Goal: Task Accomplishment & Management: Manage account settings

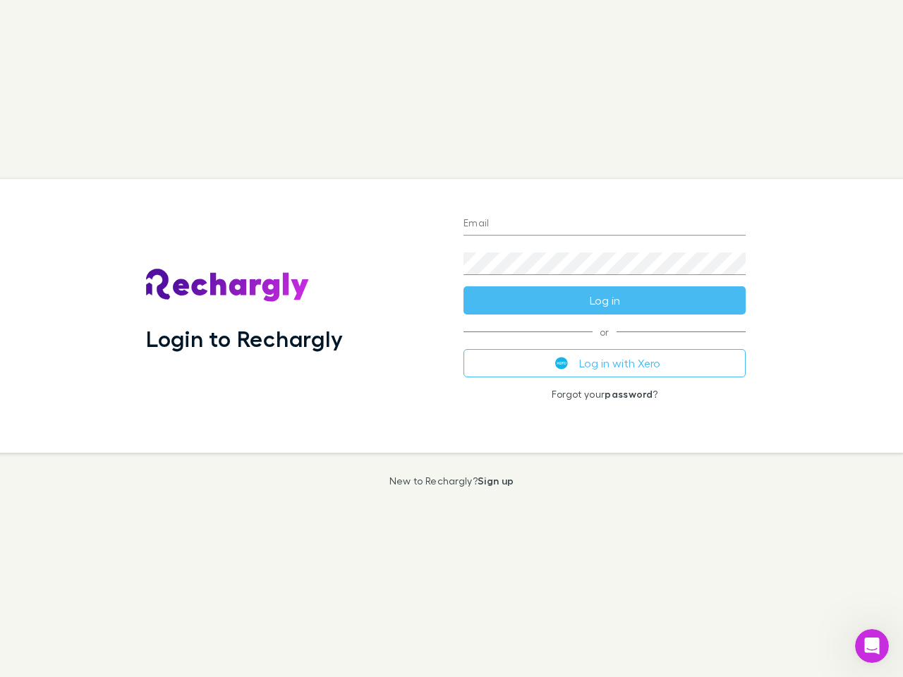
click at [452, 339] on div "Login to Rechargly" at bounding box center [294, 316] width 318 height 274
click at [605, 224] on input "Email" at bounding box center [605, 224] width 282 height 23
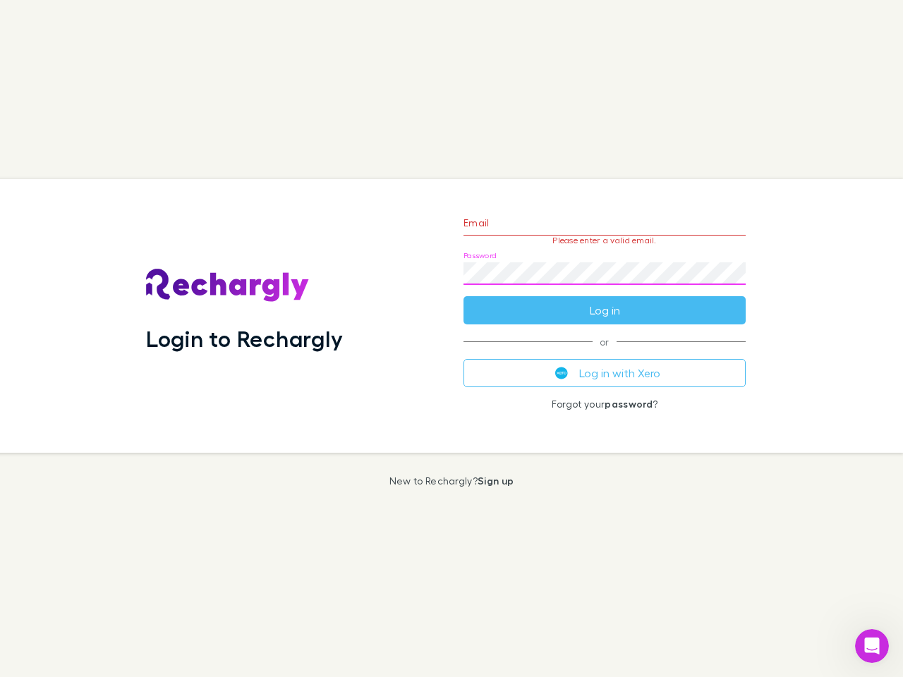
click at [605, 301] on form "Email Please enter a valid email. Password Log in" at bounding box center [605, 263] width 282 height 123
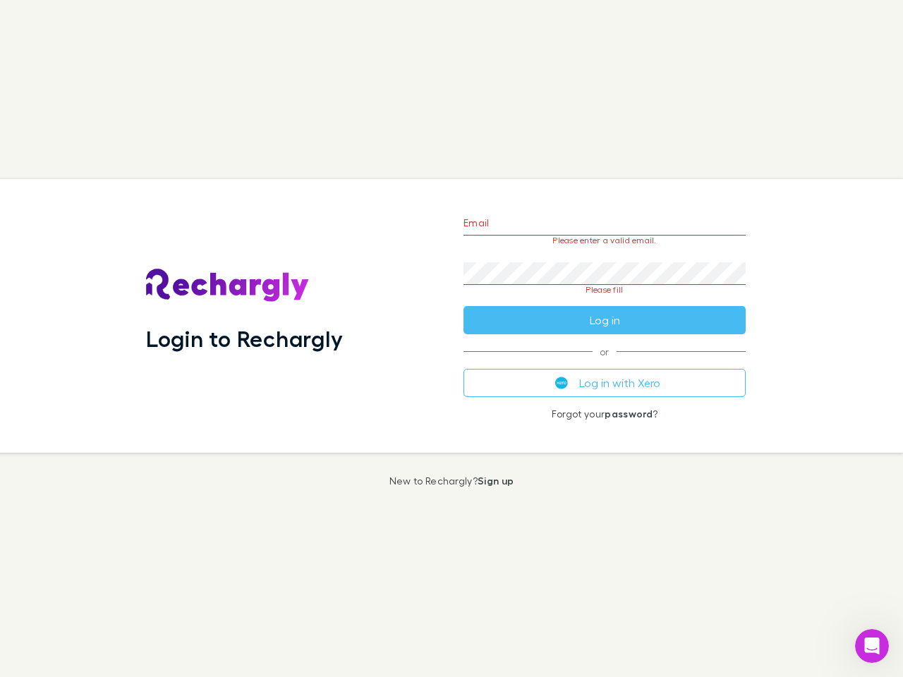
click at [605, 363] on div "Email Please enter a valid email. Password Please fill Log in or Log in with Xe…" at bounding box center [604, 316] width 305 height 274
click at [872, 646] on icon "Open Intercom Messenger" at bounding box center [872, 646] width 23 height 23
